Goal: Task Accomplishment & Management: Use online tool/utility

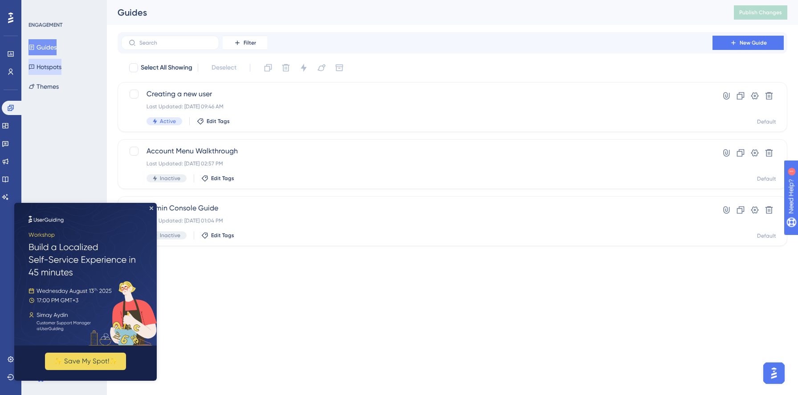
click at [57, 69] on button "Hotspots" at bounding box center [45, 67] width 33 height 16
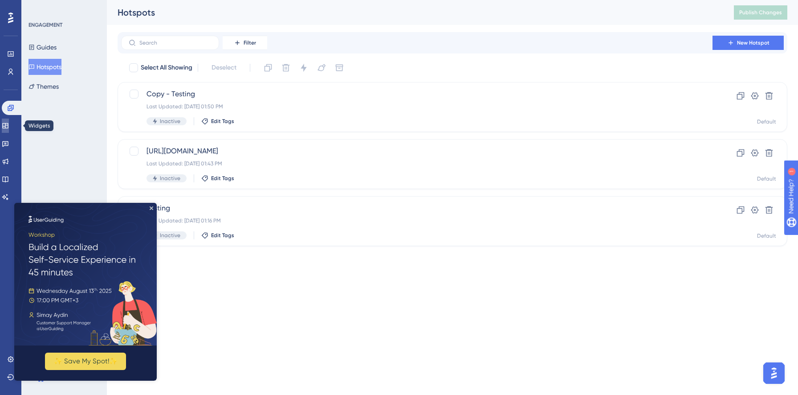
click at [9, 124] on icon at bounding box center [5, 125] width 7 height 7
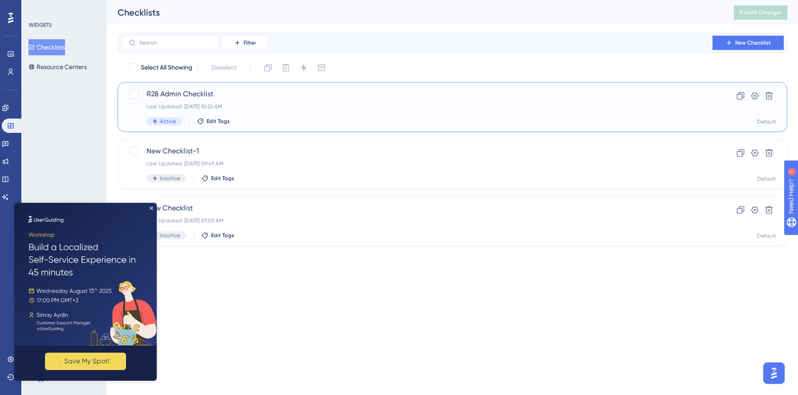
click at [303, 101] on div "R28 Admin Checklist Last Updated: [DATE] 10:22 AM Active Edit Tags" at bounding box center [417, 107] width 541 height 37
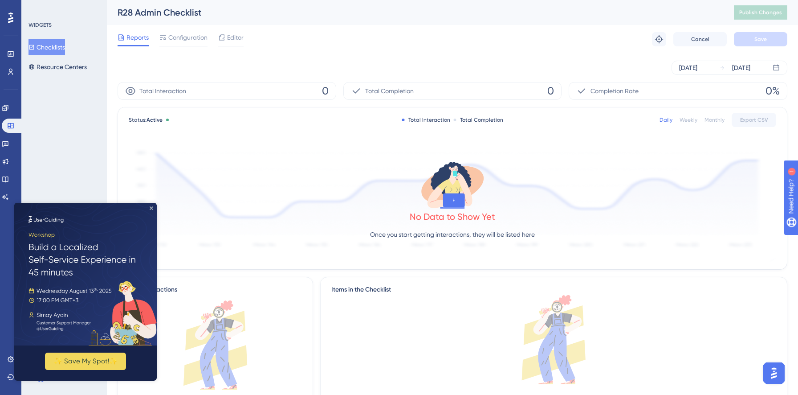
click at [152, 206] on icon "Close Preview" at bounding box center [152, 208] width 4 height 4
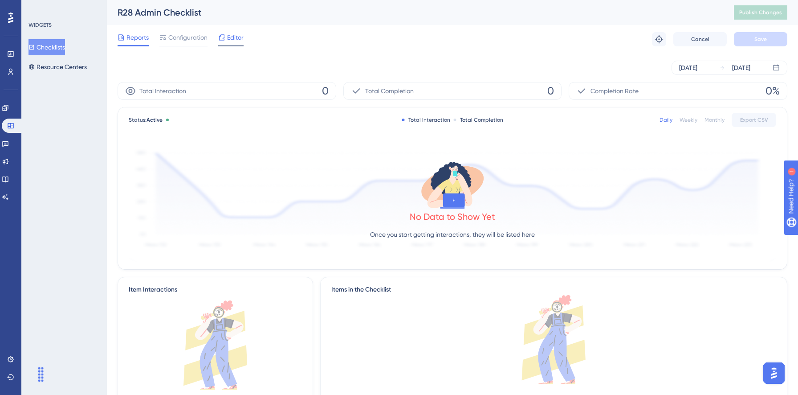
click at [234, 41] on span "Editor" at bounding box center [235, 37] width 16 height 11
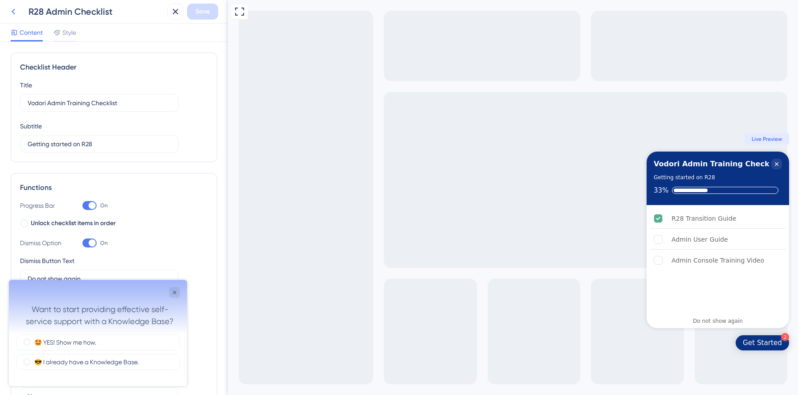
click at [16, 13] on icon at bounding box center [13, 11] width 11 height 11
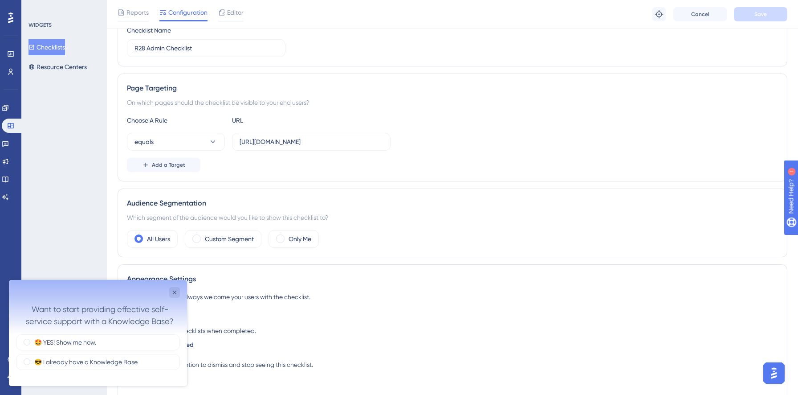
scroll to position [117, 0]
click at [174, 164] on span "Add a Target" at bounding box center [168, 164] width 33 height 7
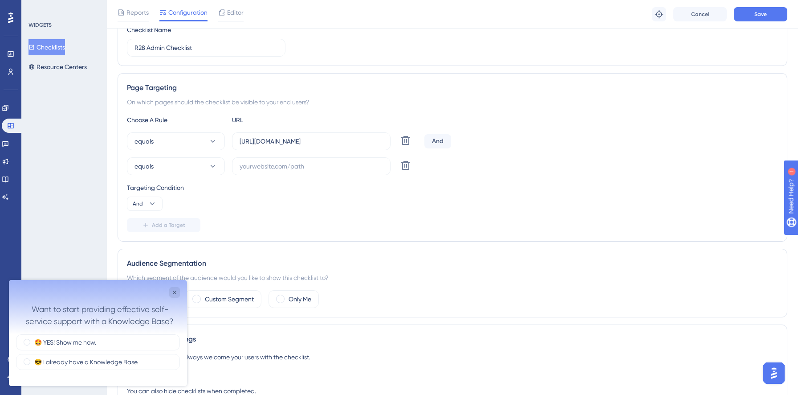
click at [433, 142] on div "And" at bounding box center [438, 141] width 27 height 14
click at [139, 202] on span "And" at bounding box center [138, 203] width 10 height 7
click at [139, 244] on span "Or" at bounding box center [139, 246] width 7 height 11
click at [254, 168] on input "text" at bounding box center [311, 166] width 143 height 10
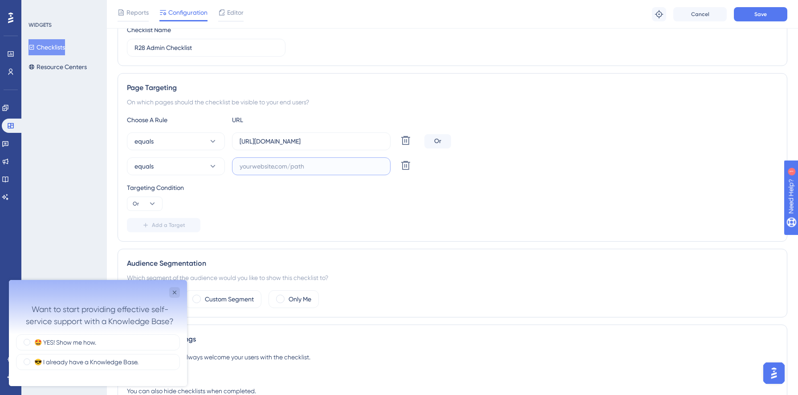
paste input "[URL][DOMAIN_NAME]"
click at [327, 142] on input "[URL][DOMAIN_NAME]" at bounding box center [311, 141] width 143 height 10
click at [282, 166] on input "[URL][DOMAIN_NAME]" at bounding box center [311, 166] width 143 height 10
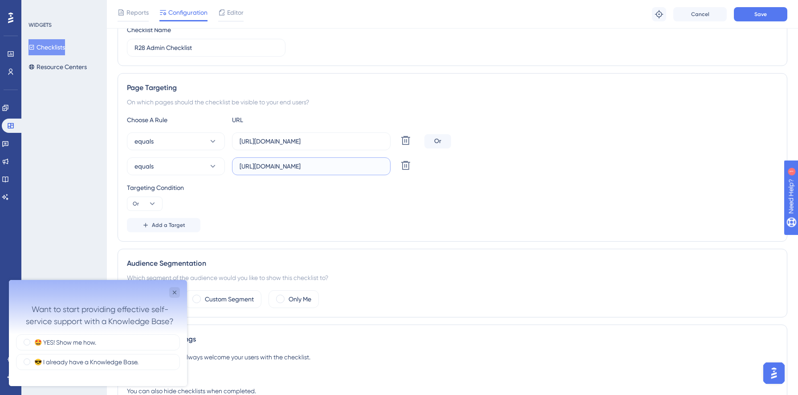
click at [282, 166] on input "[URL][DOMAIN_NAME]" at bounding box center [311, 166] width 143 height 10
paste input "home"
type input "[URL][DOMAIN_NAME]"
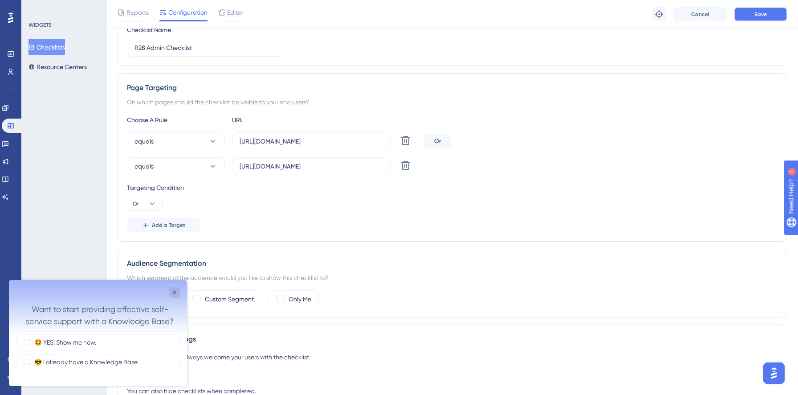
scroll to position [0, 0]
click at [757, 13] on span "Save" at bounding box center [761, 14] width 12 height 7
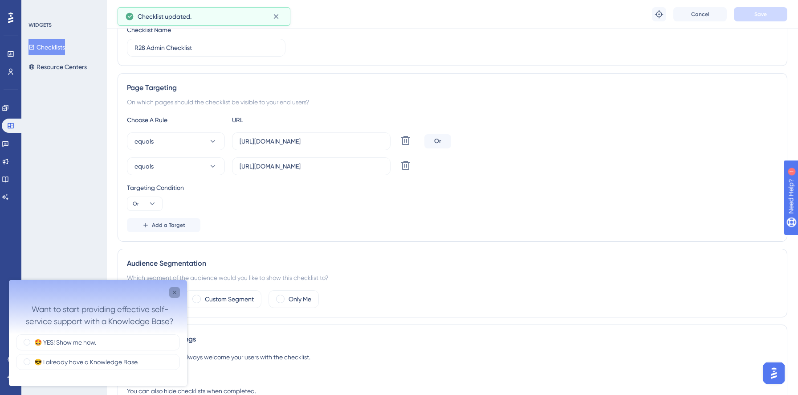
click at [170, 294] on div "Close survey" at bounding box center [174, 292] width 11 height 11
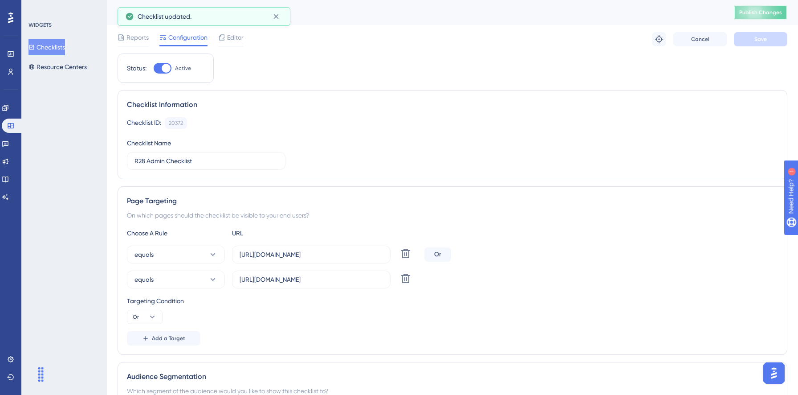
click at [755, 16] on button "Publish Changes" at bounding box center [760, 12] width 53 height 14
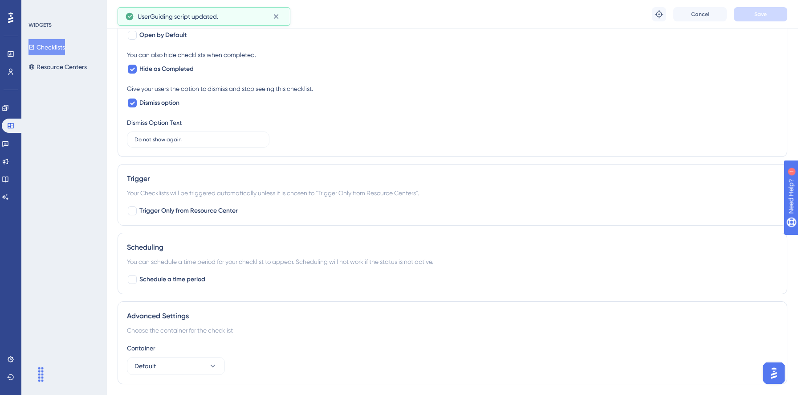
scroll to position [478, 0]
